Goal: Download file/media

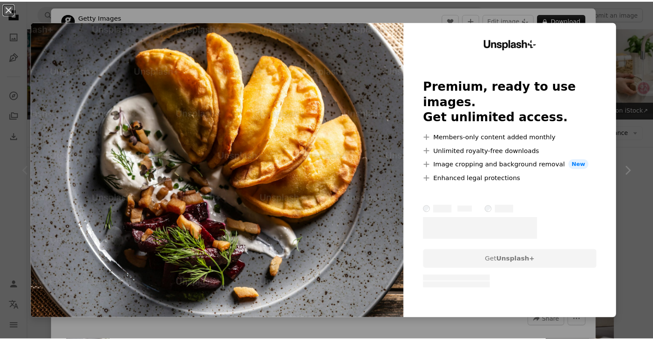
scroll to position [186, 0]
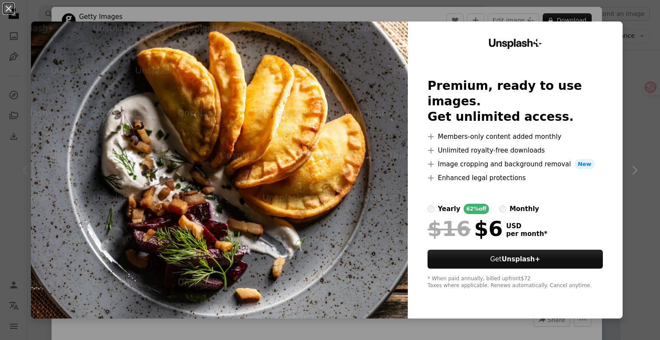
click at [628, 170] on div "An X shape Unsplash+ Premium, ready to use images. Get unlimited access. A plus…" at bounding box center [330, 170] width 660 height 340
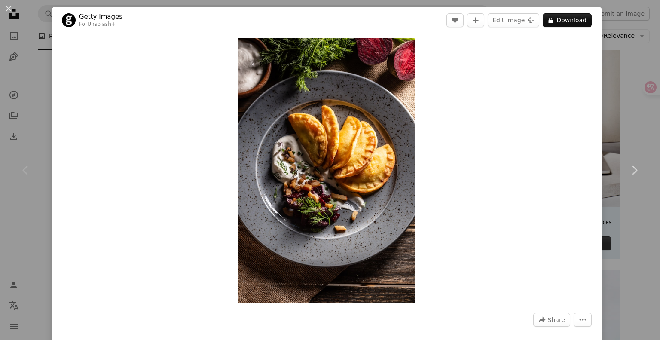
click at [625, 216] on div "An X shape Chevron left Chevron right Getty Images For Unsplash+ A heart A plus…" at bounding box center [330, 170] width 660 height 340
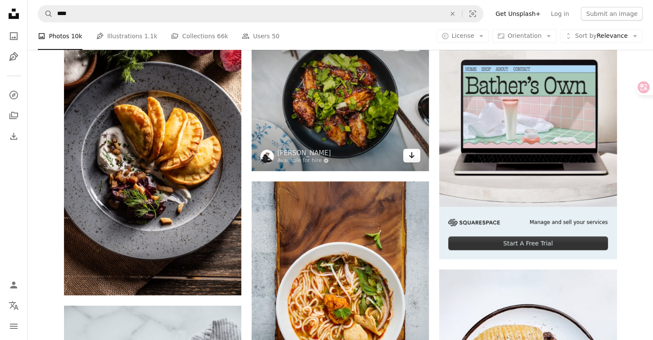
click at [409, 158] on icon "Arrow pointing down" at bounding box center [411, 155] width 7 height 10
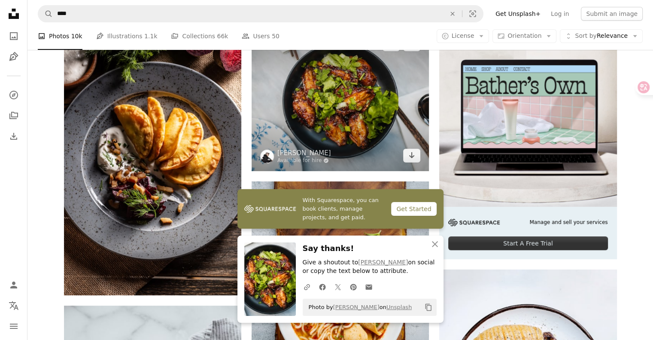
click at [360, 124] on img at bounding box center [340, 100] width 177 height 142
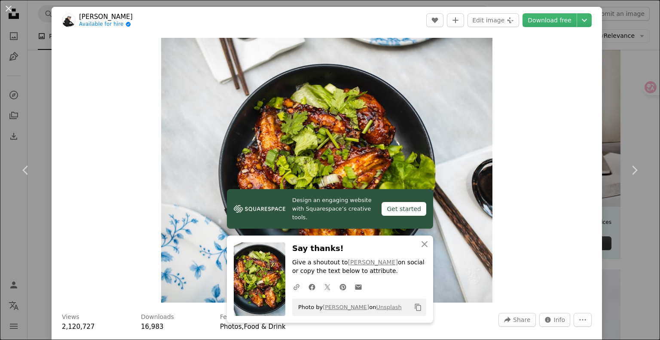
click at [626, 81] on div "An X shape Chevron left Chevron right Design an engaging website with Squarespa…" at bounding box center [330, 170] width 660 height 340
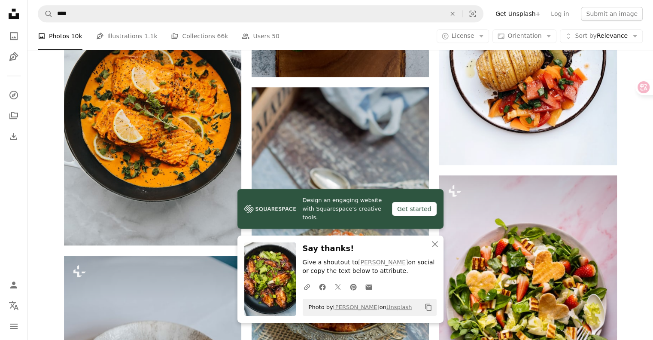
scroll to position [513, 0]
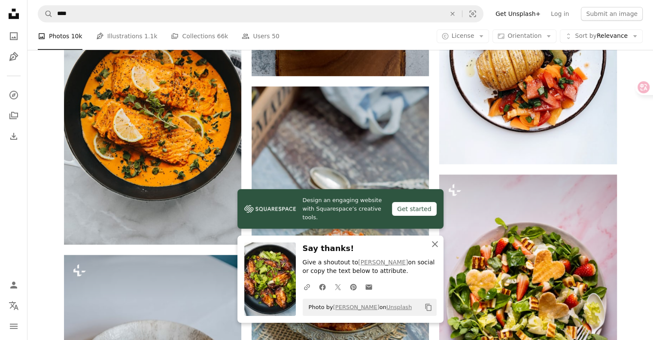
click at [435, 242] on icon "An X shape" at bounding box center [435, 244] width 10 height 10
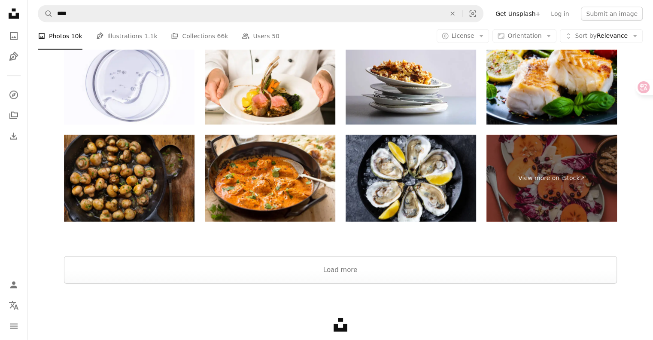
scroll to position [2192, 0]
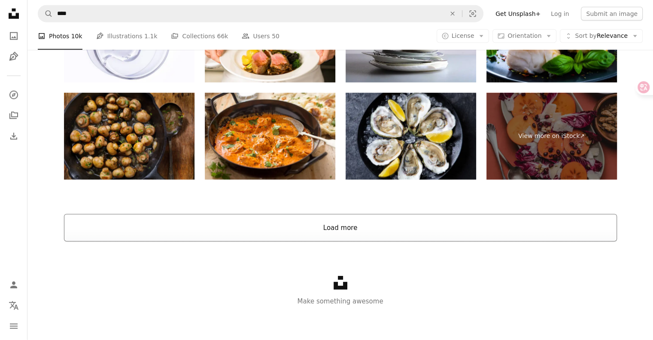
click at [349, 231] on button "Load more" at bounding box center [340, 227] width 553 height 27
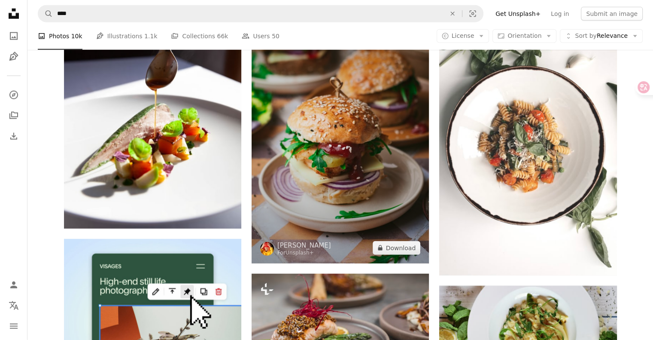
scroll to position [2144, 0]
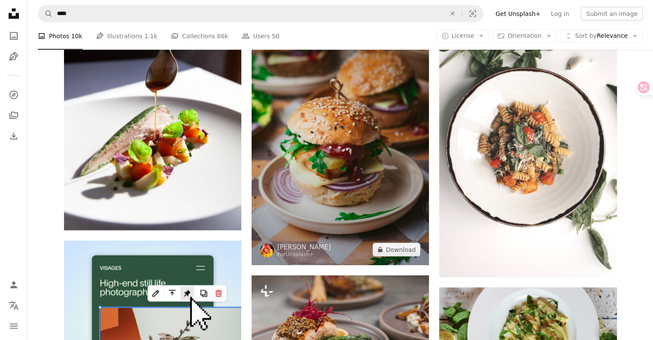
click at [341, 180] on img at bounding box center [340, 132] width 177 height 266
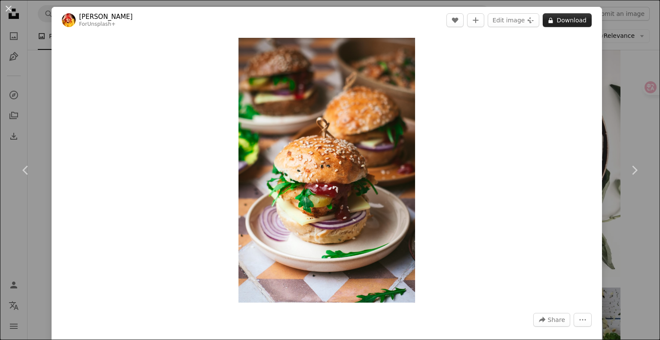
click at [560, 20] on button "A lock Download" at bounding box center [566, 20] width 49 height 14
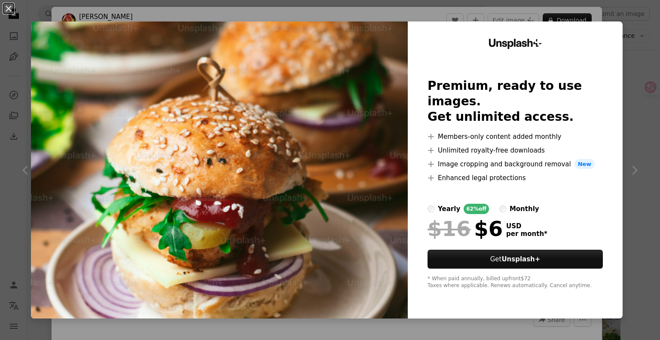
click at [631, 138] on div "An X shape Unsplash+ Premium, ready to use images. Get unlimited access. A plus…" at bounding box center [330, 170] width 660 height 340
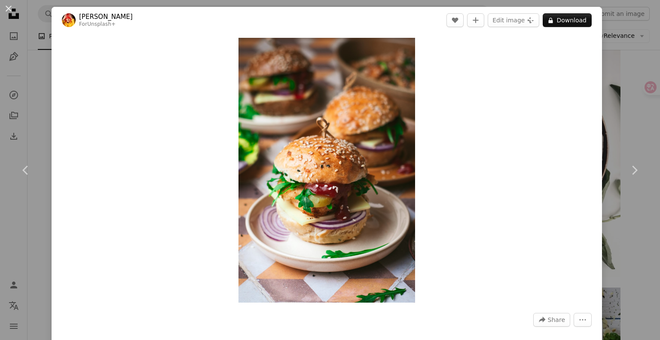
click at [619, 60] on div "An X shape Chevron left Chevron right [PERSON_NAME] For Unsplash+ A heart A plu…" at bounding box center [330, 170] width 660 height 340
